Goal: Information Seeking & Learning: Learn about a topic

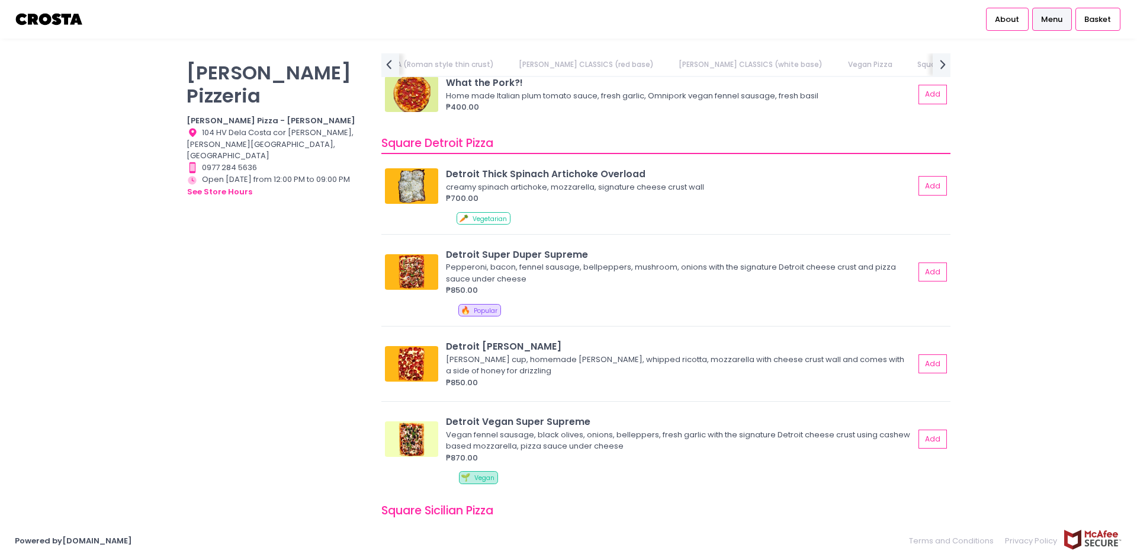
scroll to position [1244, 0]
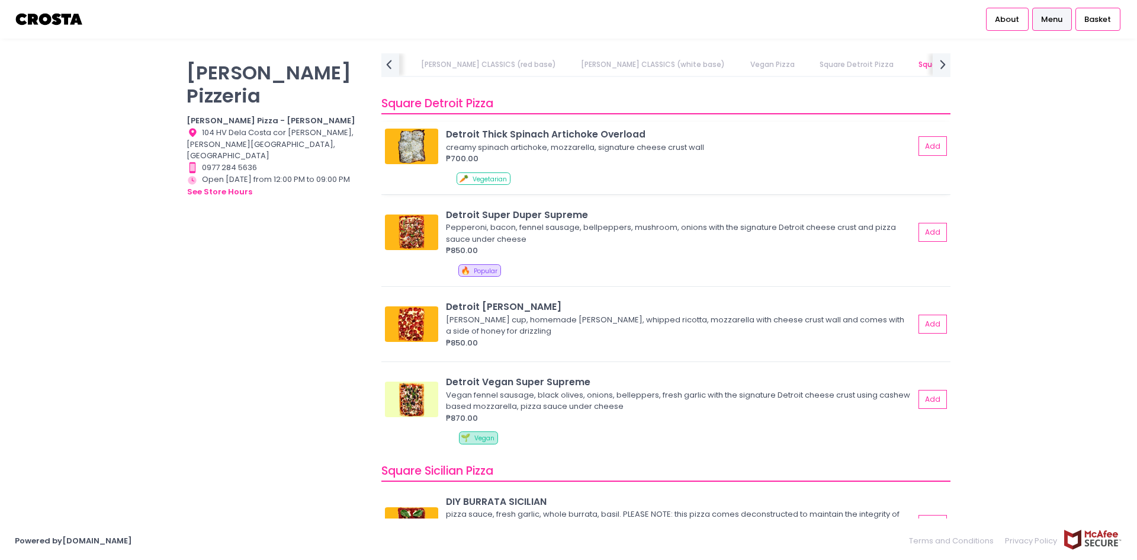
click at [414, 146] on img at bounding box center [411, 147] width 53 height 36
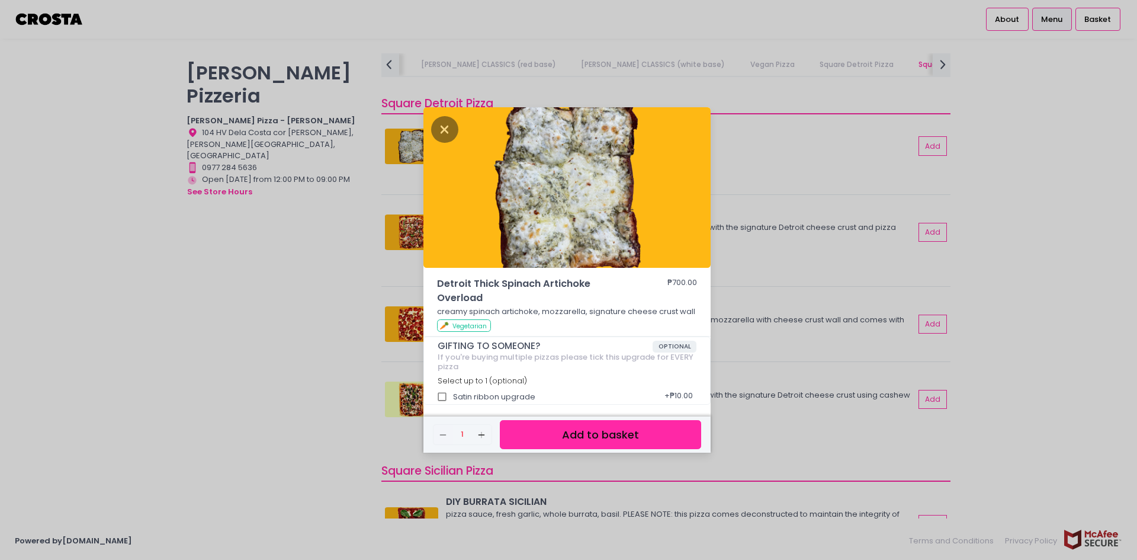
drag, startPoint x: 328, startPoint y: 276, endPoint x: 316, endPoint y: 267, distance: 15.6
click at [317, 268] on div "Detroit Thick Spinach Artichoke Overload ₱700.00 creamy spinach artichoke, mozz…" at bounding box center [568, 280] width 1137 height 560
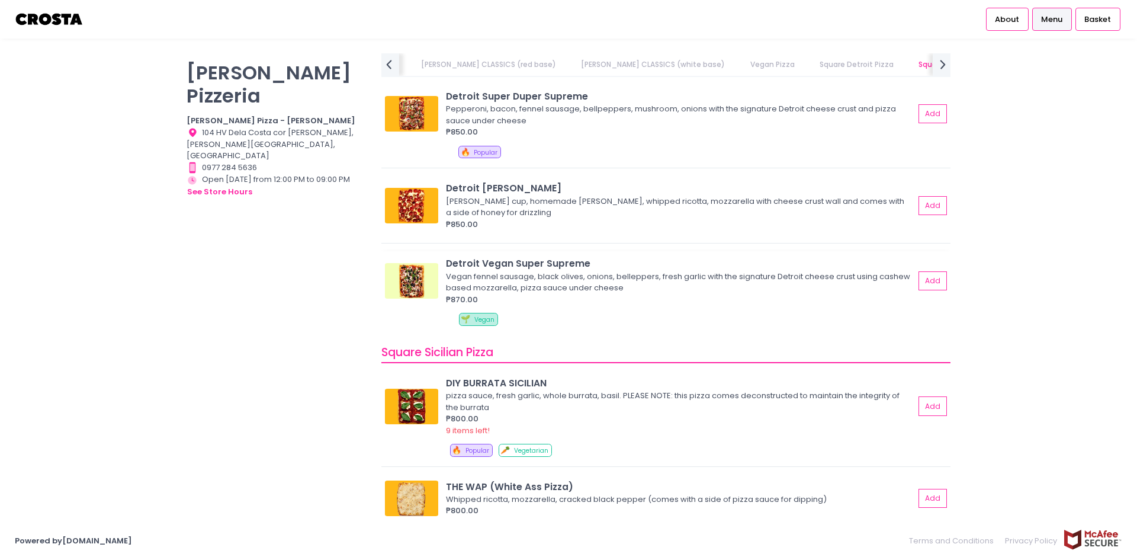
scroll to position [1422, 0]
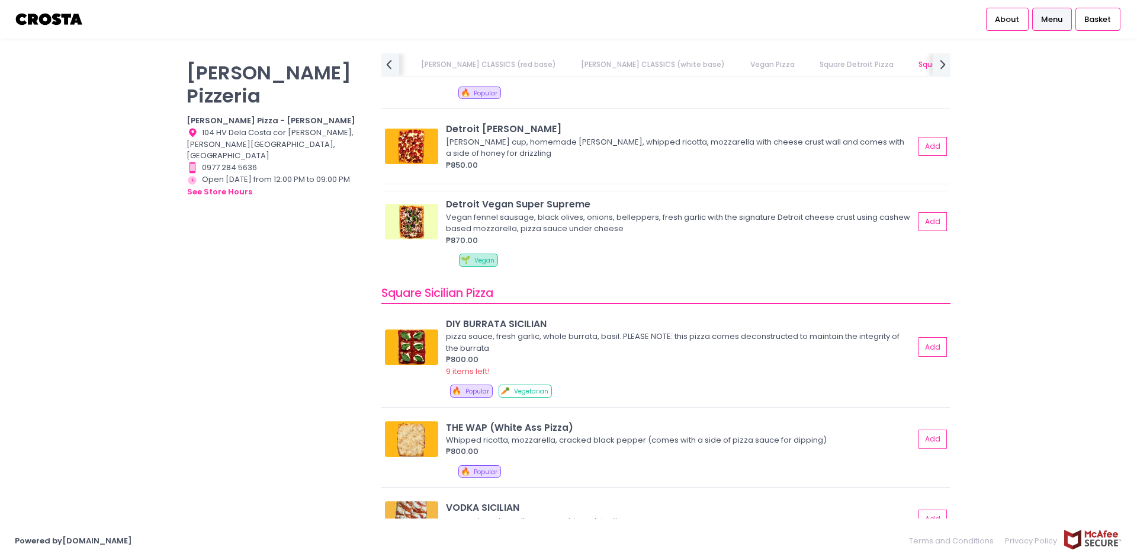
click at [415, 217] on img at bounding box center [411, 222] width 53 height 36
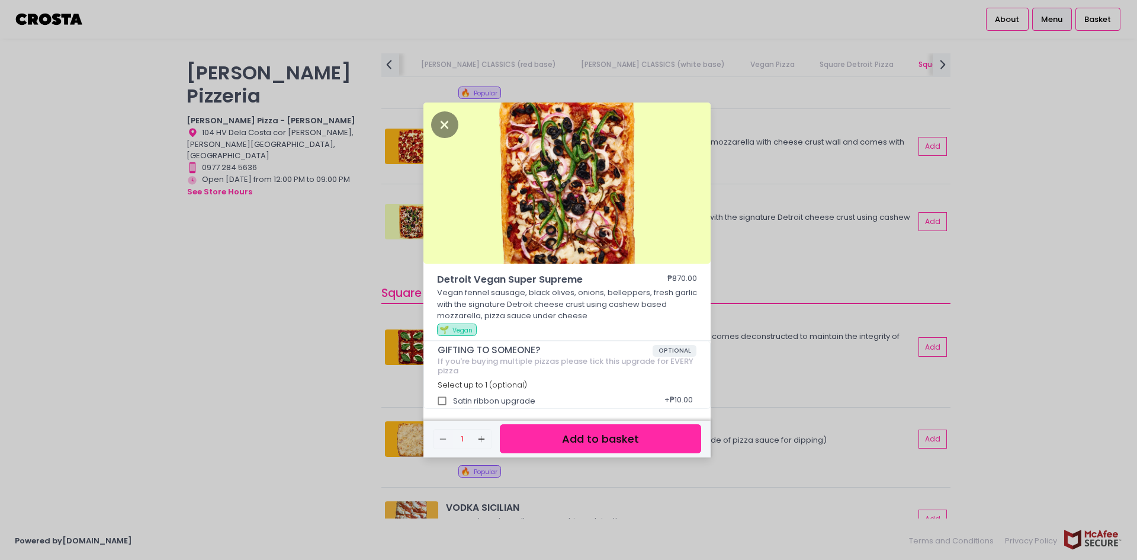
click at [264, 283] on div "Detroit Vegan Super Supreme ₱870.00 Vegan fennel sausage, black olives, onions,…" at bounding box center [568, 280] width 1137 height 560
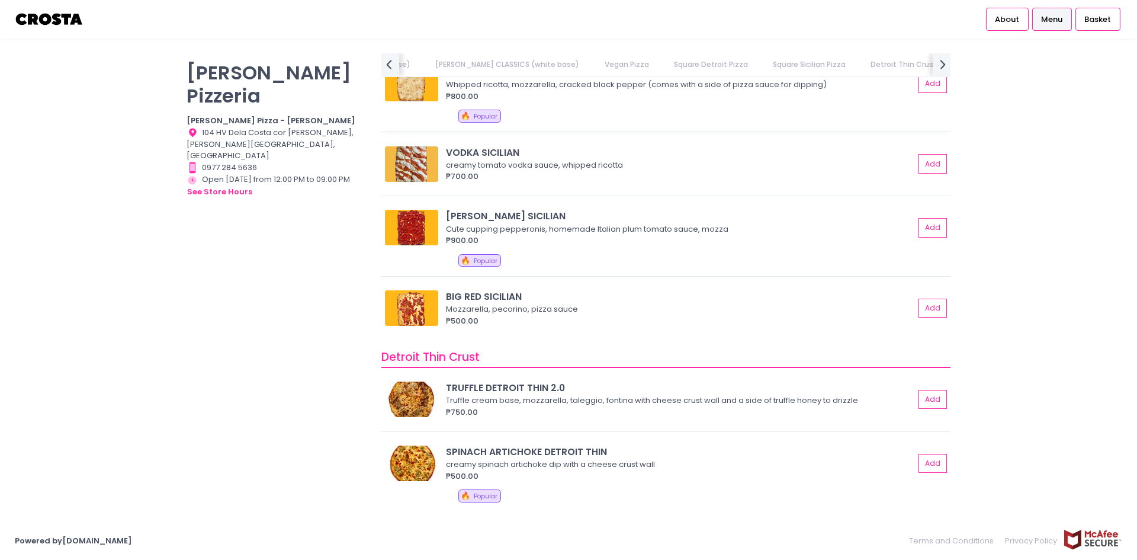
scroll to position [1718, 0]
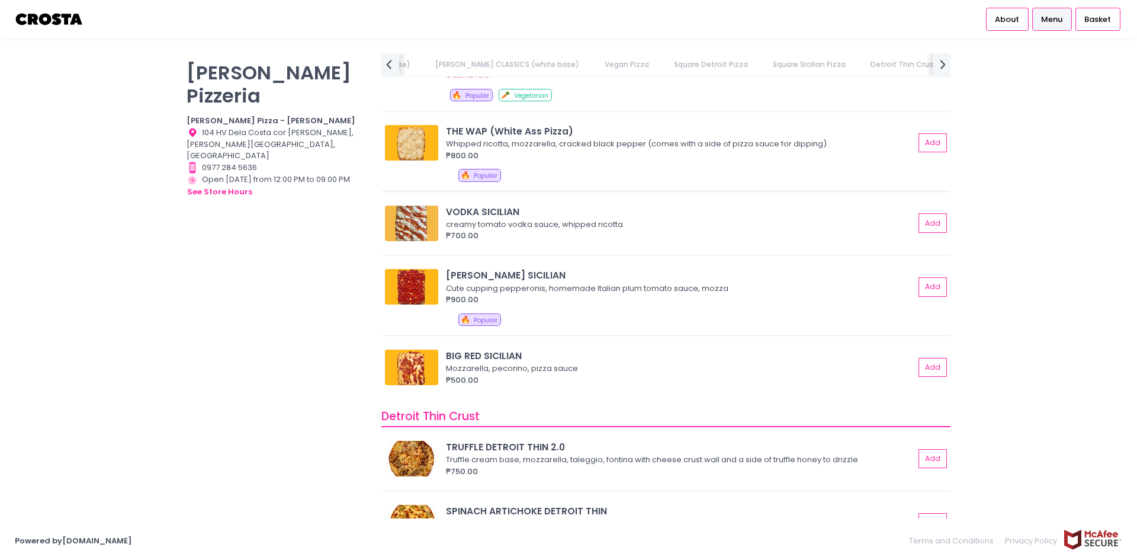
click at [407, 146] on img at bounding box center [411, 143] width 53 height 36
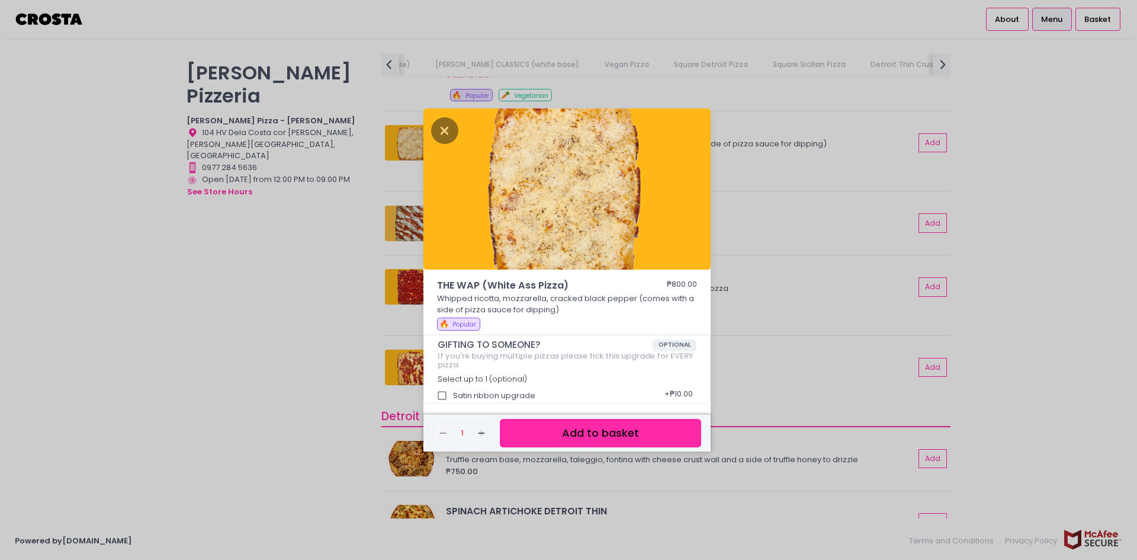
click at [341, 289] on div "THE WAP (White Ass Pizza) ₱800.00 Whipped ricotta, mozzarella, cracked black pe…" at bounding box center [568, 280] width 1137 height 560
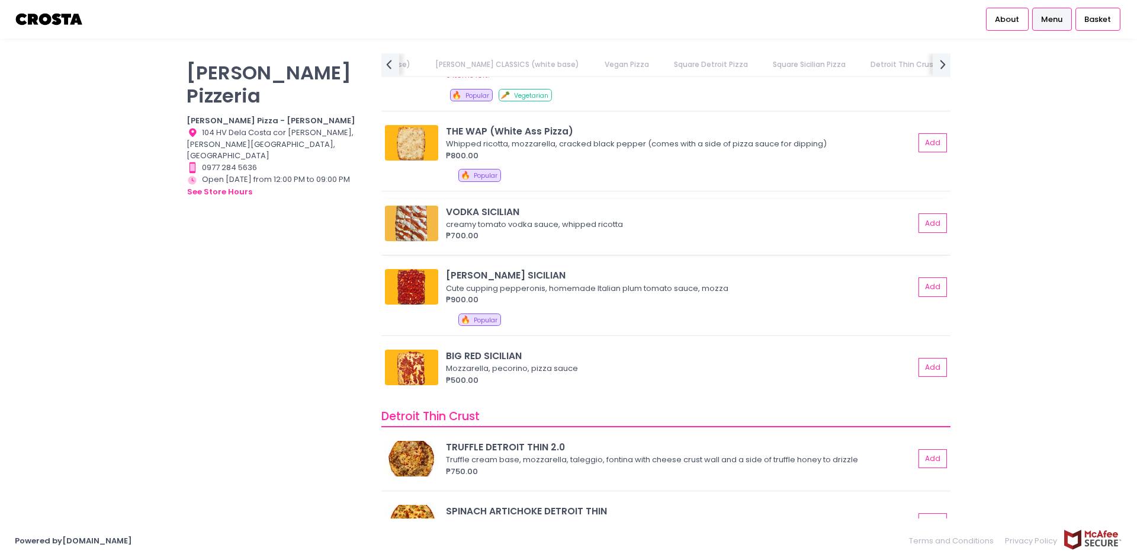
click at [399, 223] on img at bounding box center [411, 224] width 53 height 36
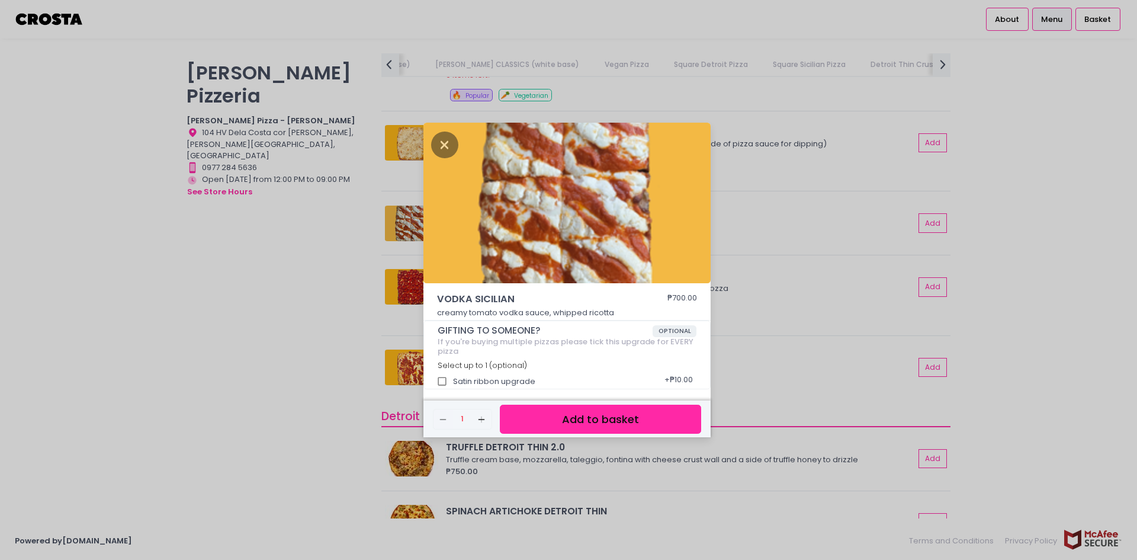
click at [320, 274] on div "VODKA SICILIAN ₱700.00 creamy tomato vodka sauce, whipped ricotta GIFTING TO SO…" at bounding box center [568, 280] width 1137 height 560
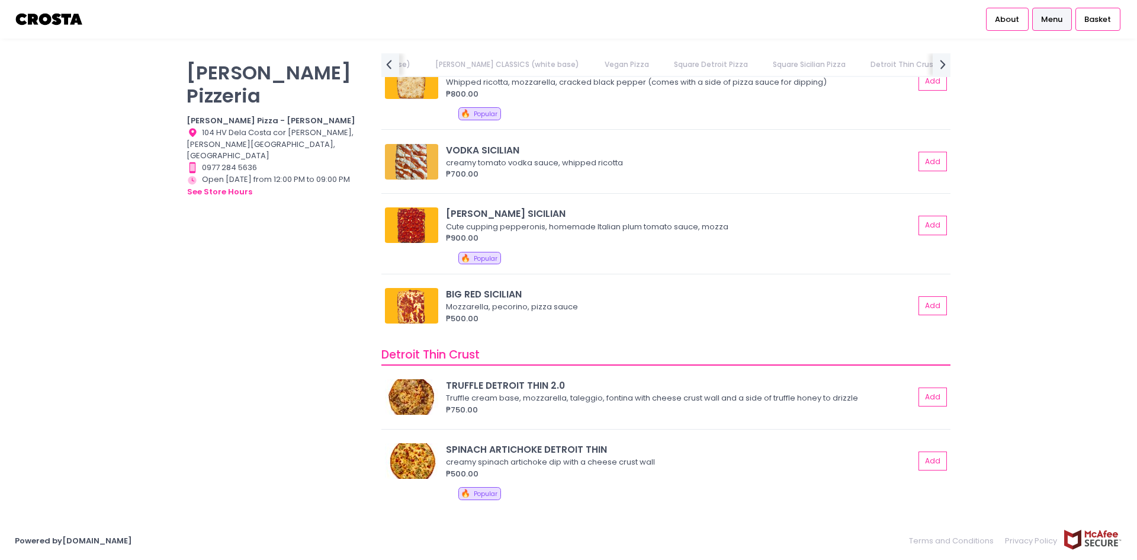
scroll to position [1836, 0]
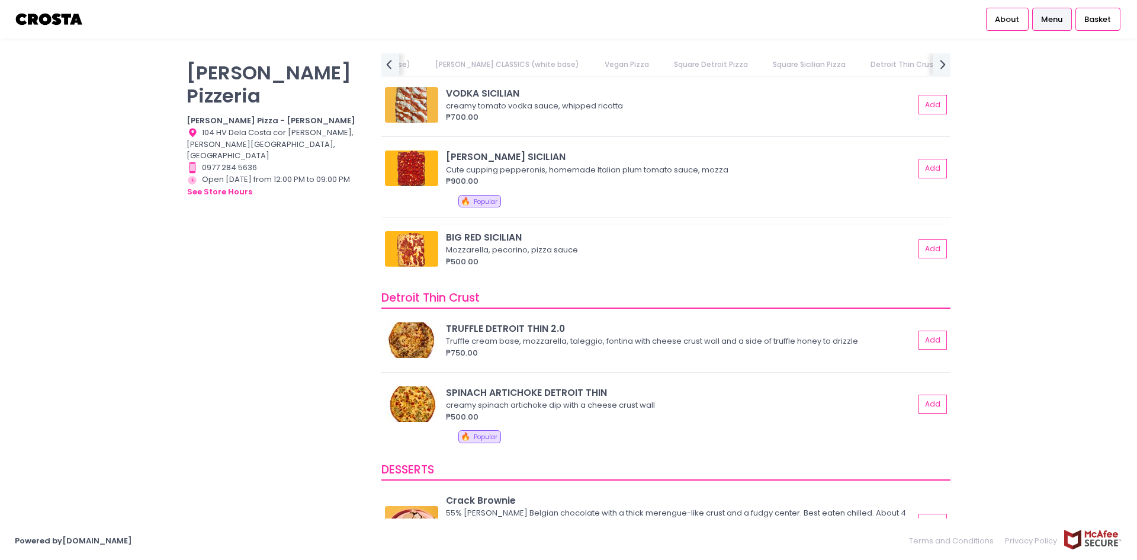
click at [395, 247] on img at bounding box center [411, 249] width 53 height 36
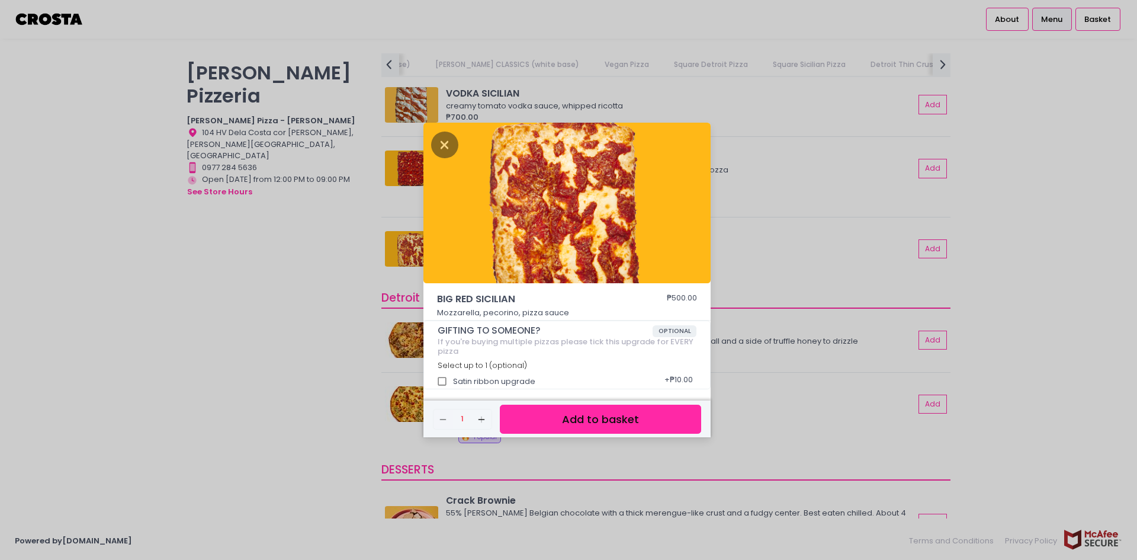
click at [306, 280] on div "BIG RED SICILIAN ₱500.00 Mozzarella, pecorino, pizza sauce GIFTING TO SOMEONE? …" at bounding box center [568, 280] width 1137 height 560
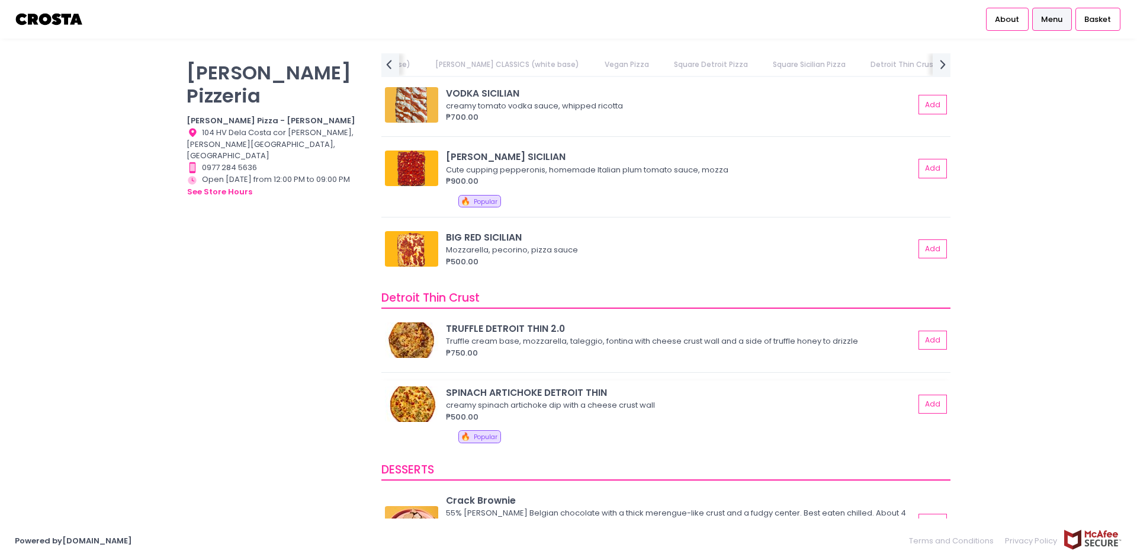
click at [410, 396] on img at bounding box center [411, 404] width 53 height 36
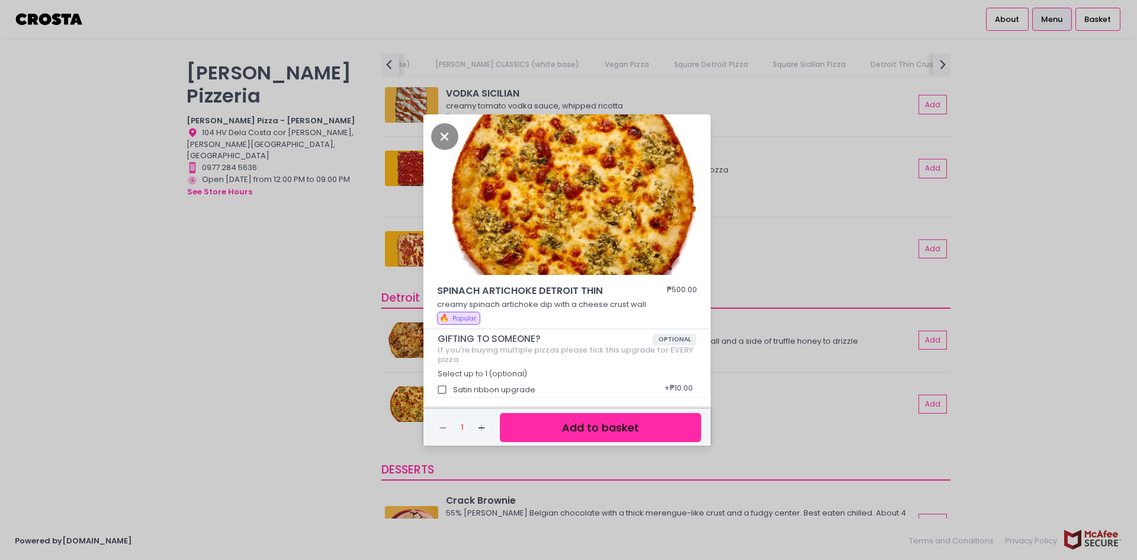
click at [364, 375] on div "SPINACH ARTICHOKE DETROIT THIN ₱500.00 creamy spinach artichoke dip with a chee…" at bounding box center [568, 280] width 1137 height 560
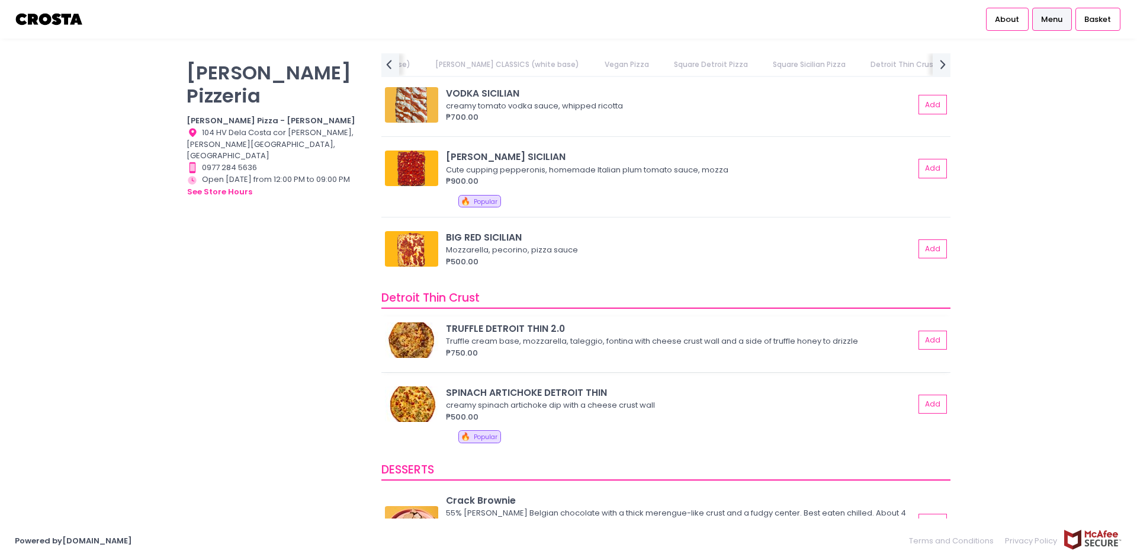
click at [397, 341] on img at bounding box center [411, 340] width 53 height 36
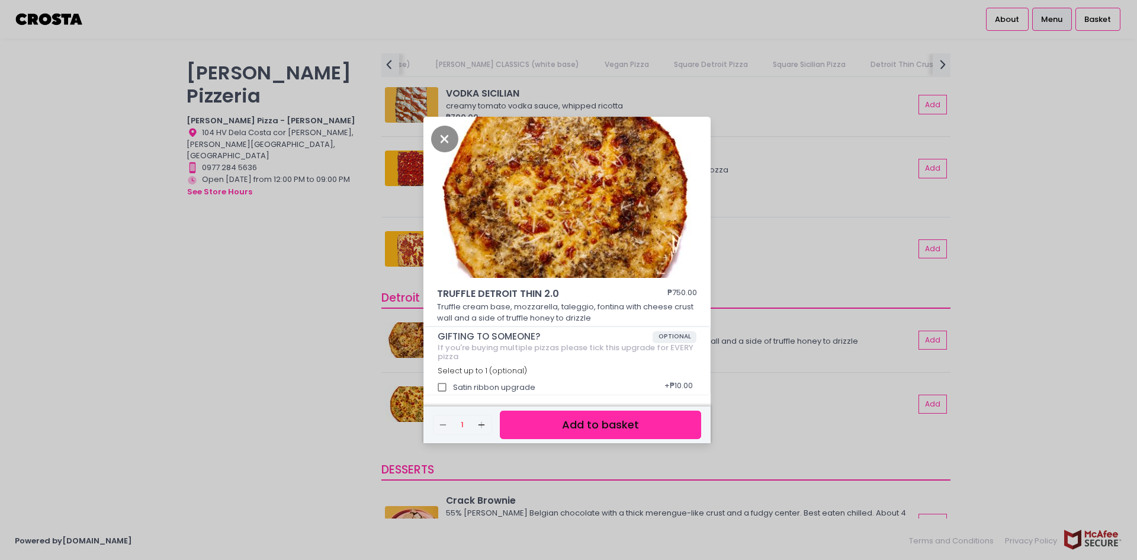
click at [293, 351] on div "TRUFFLE DETROIT THIN 2.0 ₱750.00 Truffle cream base, mozzarella, taleggio, font…" at bounding box center [568, 280] width 1137 height 560
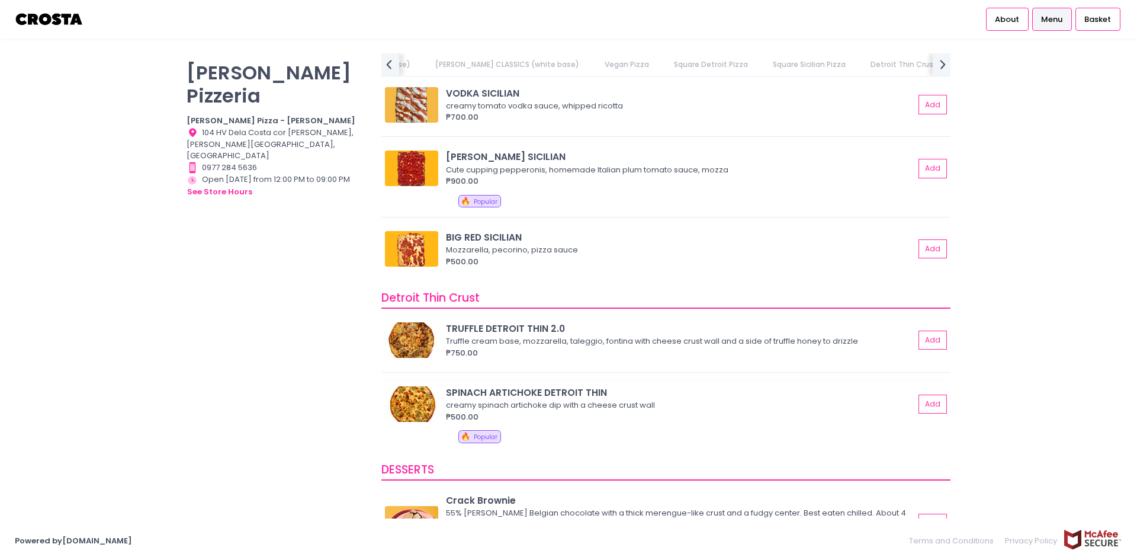
click at [407, 403] on img at bounding box center [411, 404] width 53 height 36
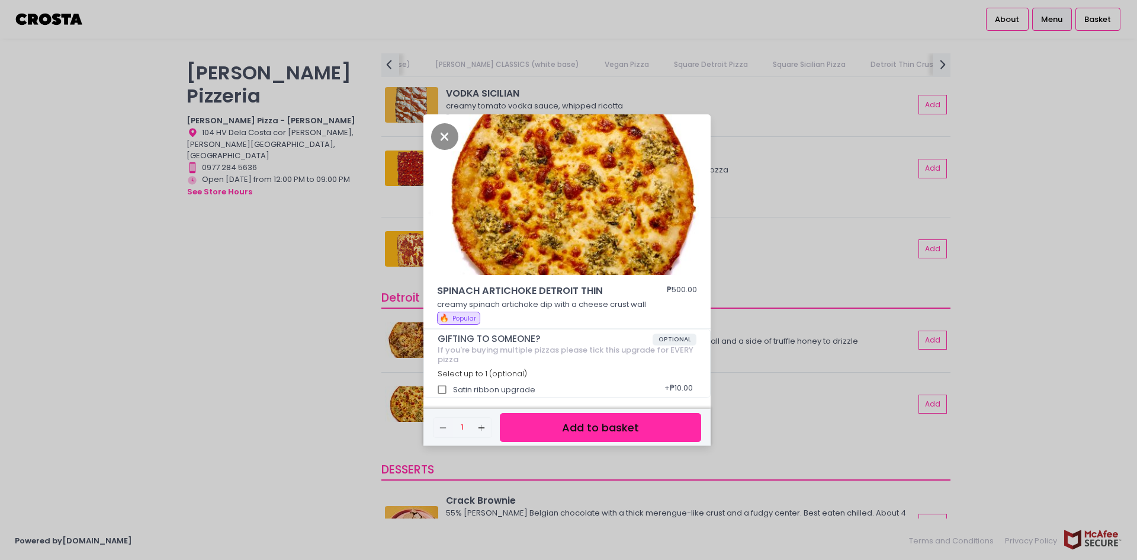
click at [328, 410] on div "SPINACH ARTICHOKE DETROIT THIN ₱500.00 creamy spinach artichoke dip with a chee…" at bounding box center [568, 280] width 1137 height 560
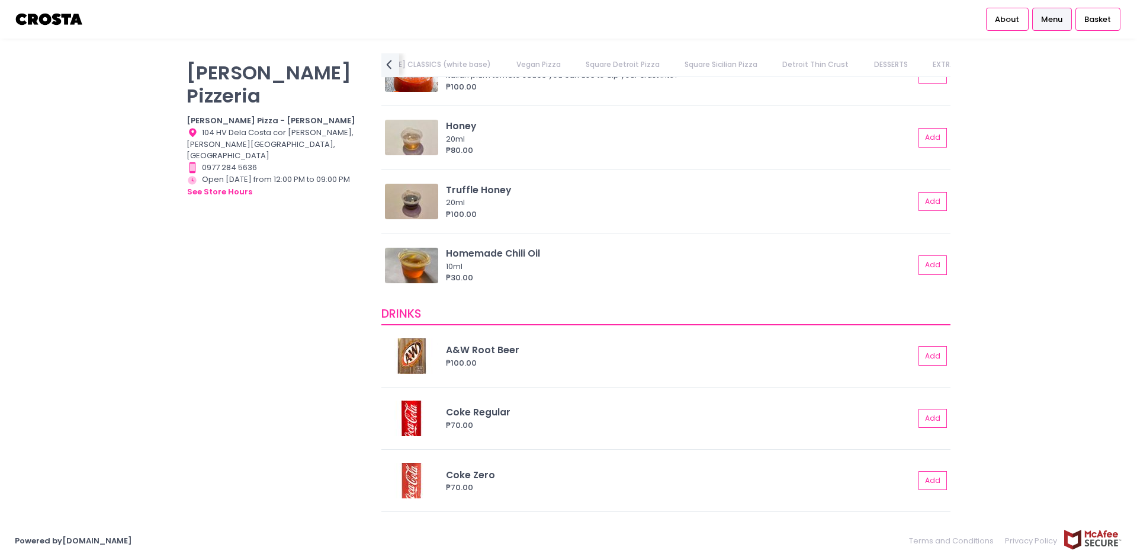
scroll to position [2507, 0]
